Goal: Information Seeking & Learning: Learn about a topic

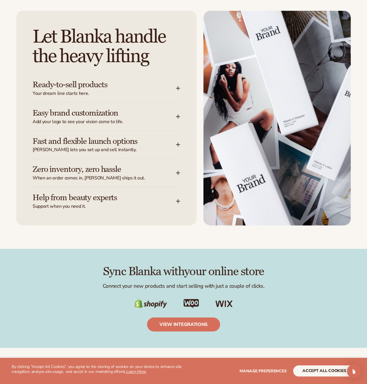
scroll to position [787, 0]
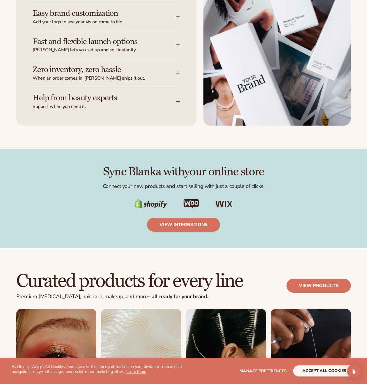
click at [106, 224] on div "Sync Blanka with your online store Connect your new products and start selling …" at bounding box center [183, 198] width 335 height 66
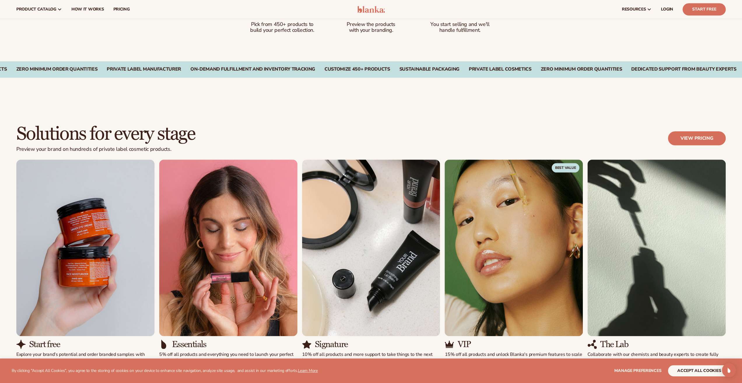
scroll to position [0, 0]
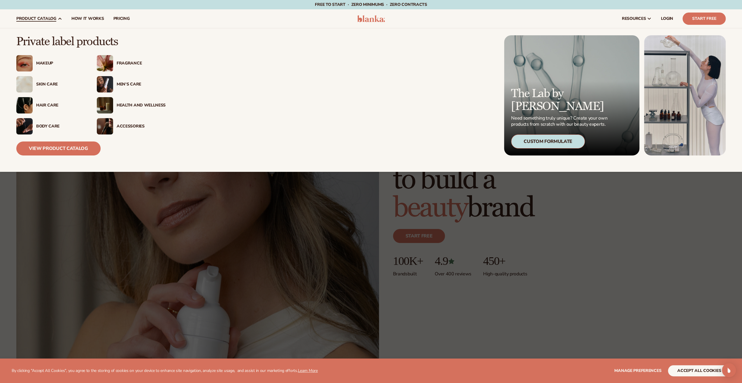
click at [46, 84] on div "Skin Care" at bounding box center [60, 84] width 49 height 5
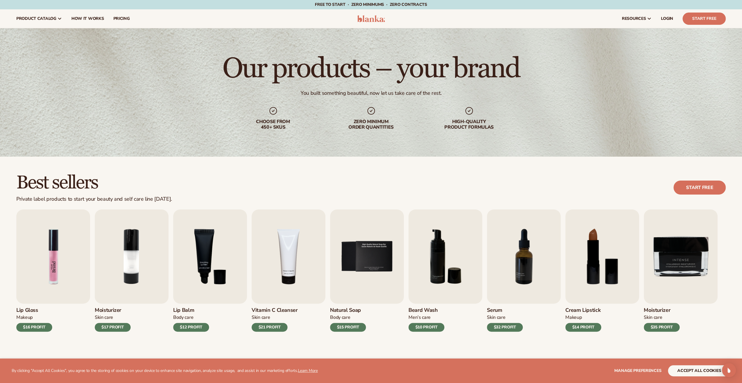
click at [60, 257] on img "1 / 9" at bounding box center [53, 256] width 74 height 94
click at [55, 264] on img "1 / 9" at bounding box center [53, 256] width 74 height 94
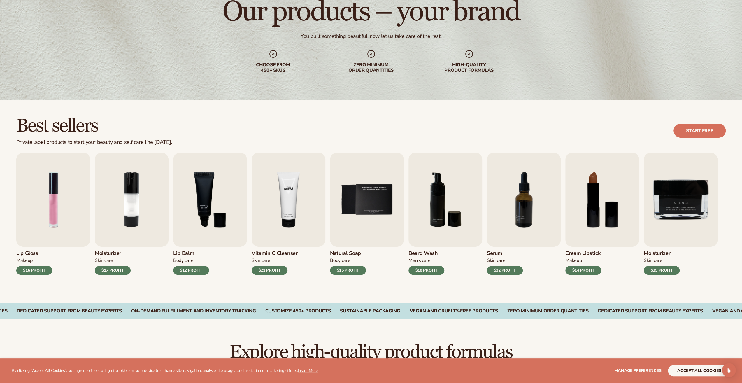
scroll to position [58, 0]
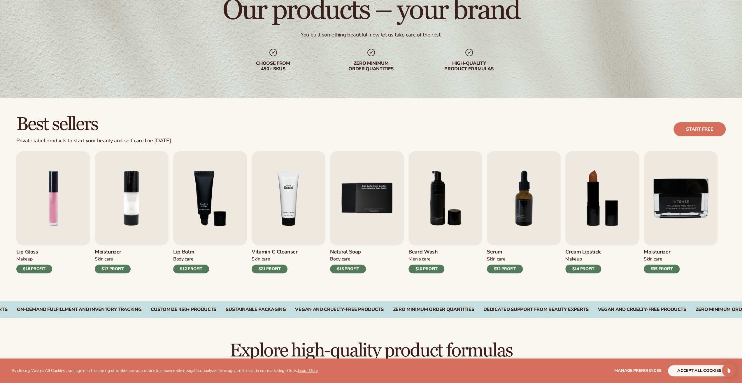
click at [291, 216] on img "4 / 9" at bounding box center [289, 198] width 74 height 94
click at [290, 217] on img "4 / 9" at bounding box center [289, 198] width 74 height 94
click at [708, 373] on button "accept all cookies" at bounding box center [699, 370] width 62 height 11
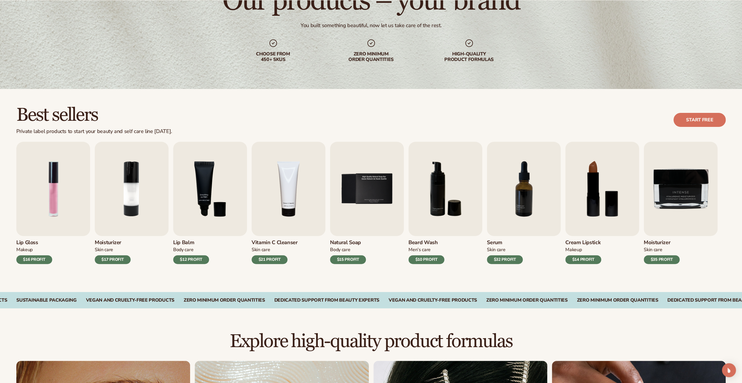
scroll to position [233, 0]
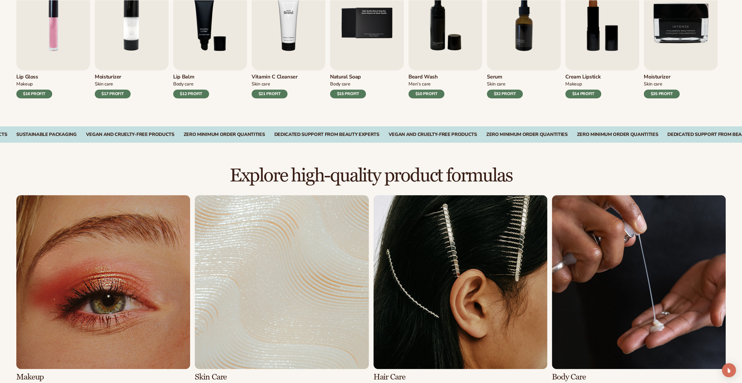
click at [296, 68] on img "4 / 9" at bounding box center [289, 23] width 74 height 94
click at [288, 67] on img "4 / 9" at bounding box center [289, 23] width 74 height 94
click at [273, 41] on img "4 / 9" at bounding box center [289, 23] width 74 height 94
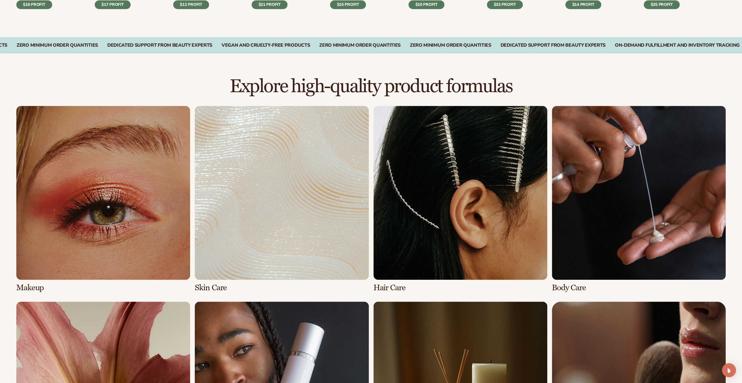
scroll to position [408, 0]
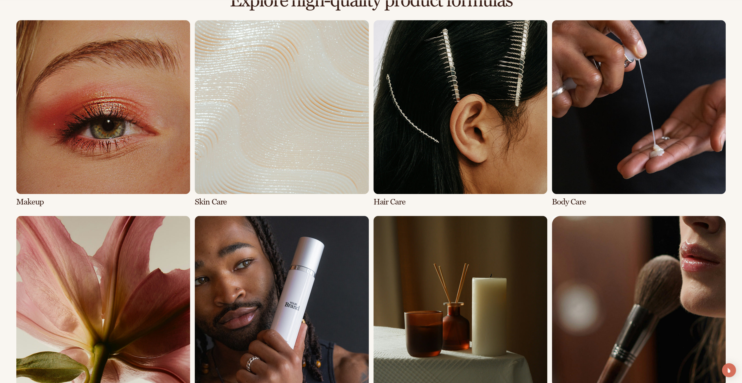
click at [261, 156] on link "2 / 8" at bounding box center [282, 113] width 174 height 186
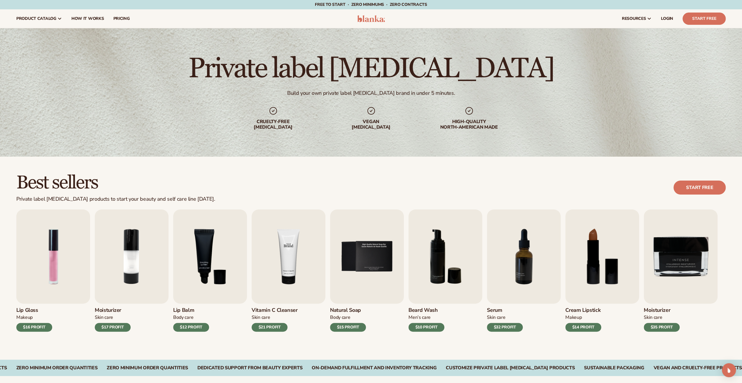
click at [304, 247] on img "4 / 9" at bounding box center [289, 256] width 74 height 94
click at [671, 17] on span "LOGIN" at bounding box center [667, 18] width 12 height 5
